Goal: Transaction & Acquisition: Purchase product/service

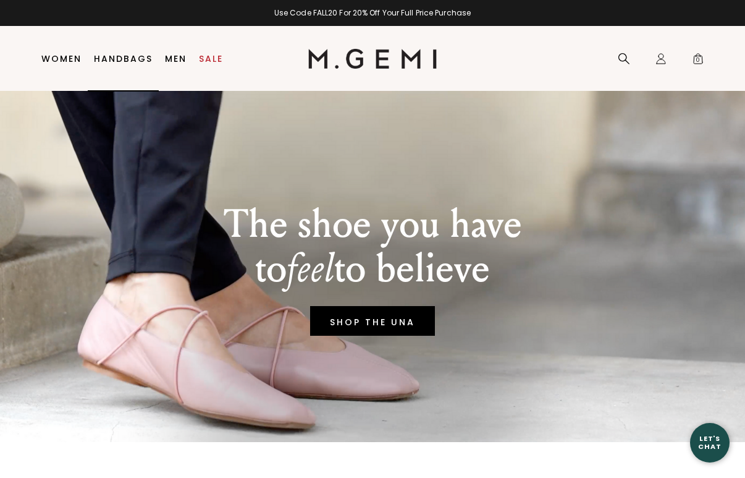
click at [59, 56] on link "Women" at bounding box center [61, 59] width 40 height 10
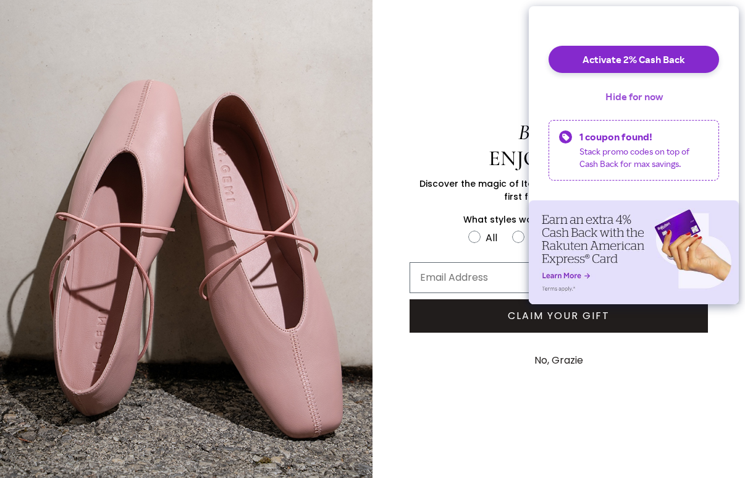
click at [654, 108] on button "Hide for now" at bounding box center [634, 96] width 77 height 27
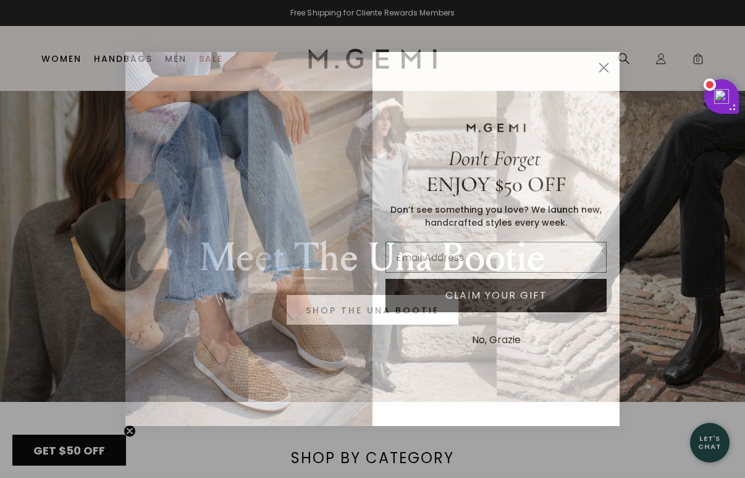
click at [609, 66] on circle "Close dialog" at bounding box center [604, 67] width 20 height 20
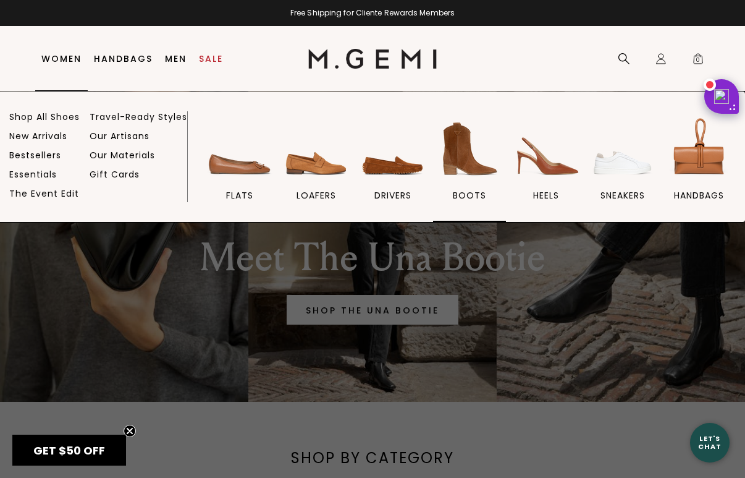
click at [458, 146] on img at bounding box center [469, 148] width 69 height 69
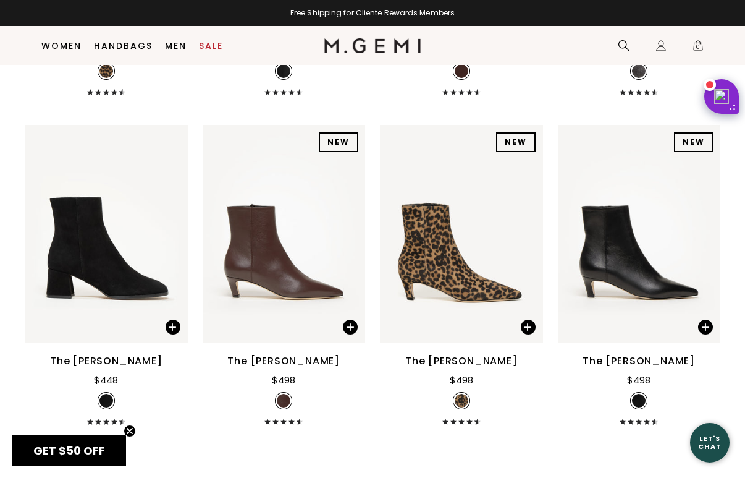
scroll to position [775, 0]
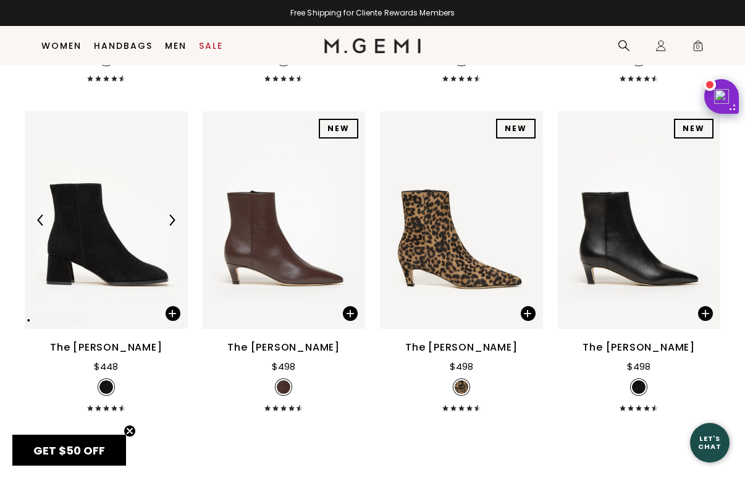
click at [109, 277] on img at bounding box center [106, 220] width 163 height 218
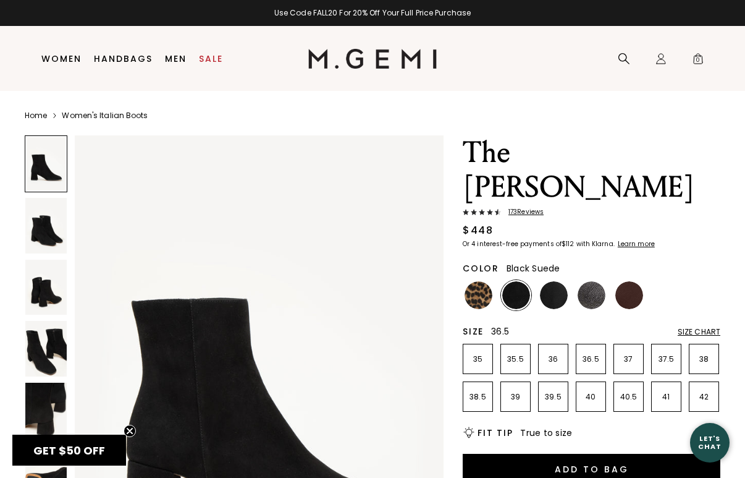
click at [589, 354] on p "36.5" at bounding box center [591, 359] width 29 height 10
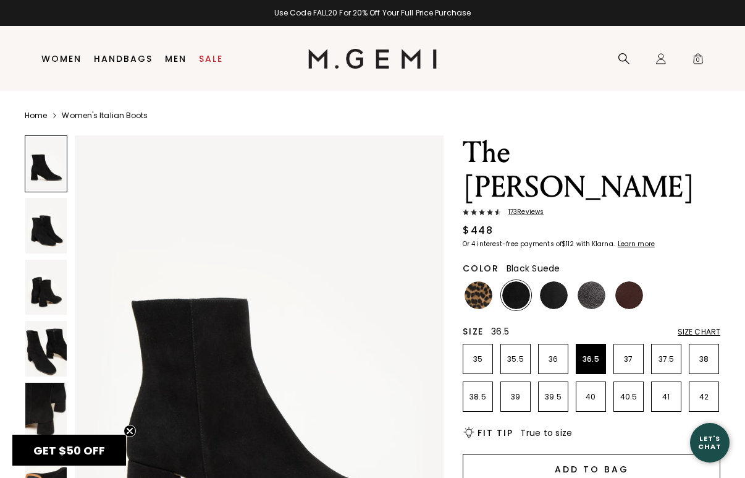
click at [590, 454] on button "Add to Bag" at bounding box center [592, 469] width 258 height 30
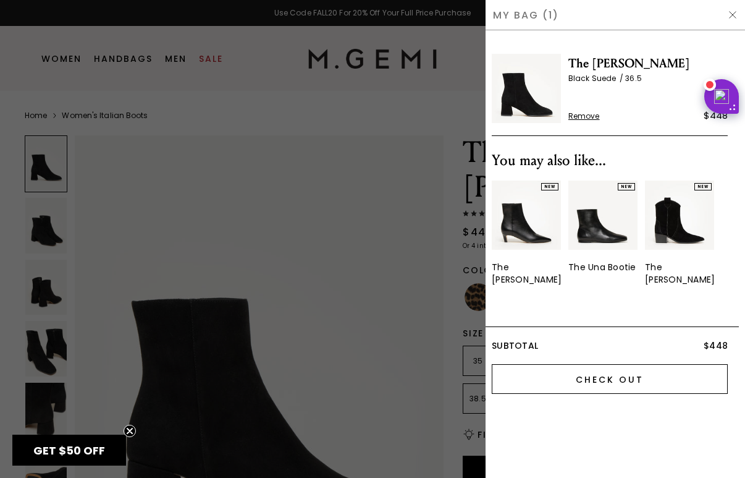
click at [540, 376] on input "Check Out" at bounding box center [610, 379] width 236 height 30
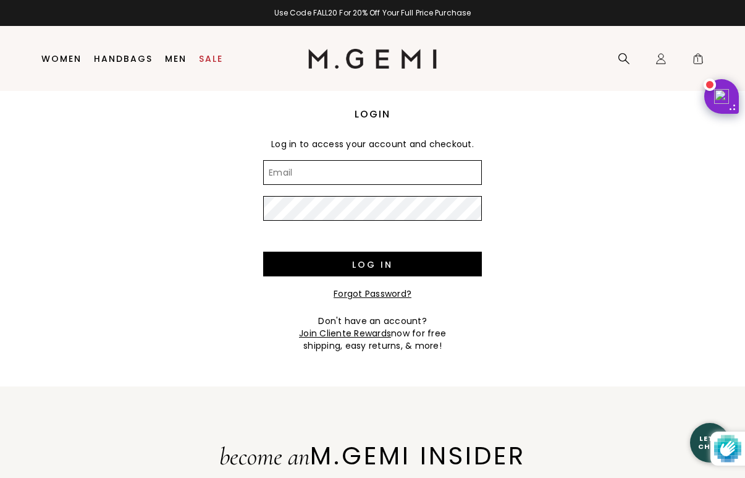
type input "[EMAIL_ADDRESS][DOMAIN_NAME]"
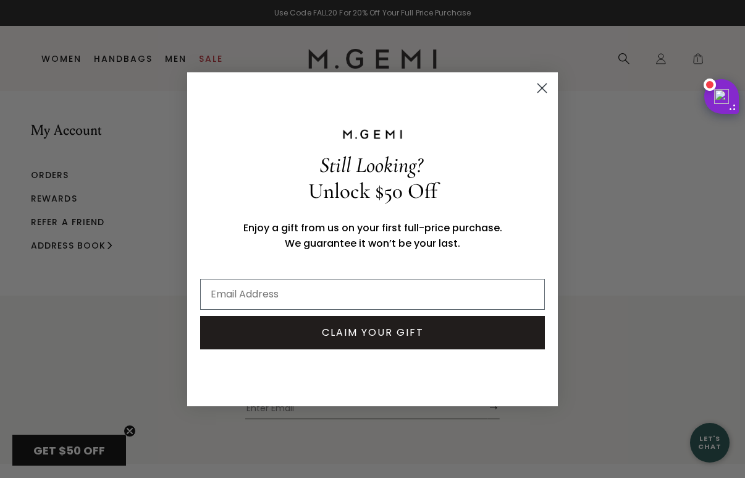
click at [546, 88] on circle "Close dialog" at bounding box center [542, 87] width 20 height 20
